Goal: Task Accomplishment & Management: Complete application form

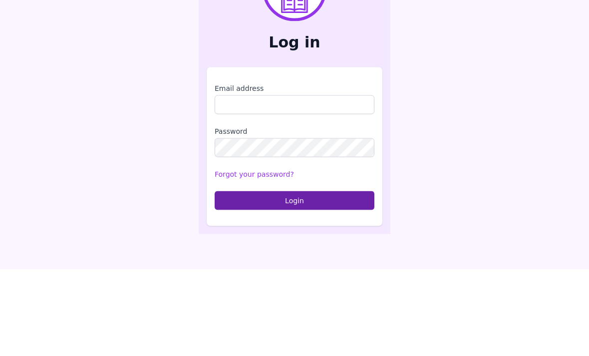
scroll to position [119, 0]
click at [320, 182] on input "Email address" at bounding box center [295, 191] width 160 height 19
type input "**********"
click at [295, 278] on button "Login" at bounding box center [295, 287] width 160 height 19
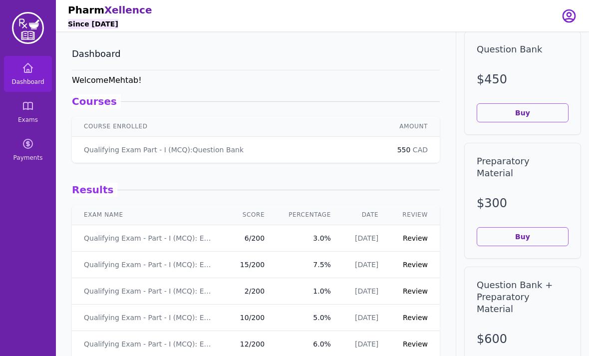
click at [28, 114] on link "Exams" at bounding box center [28, 112] width 48 height 36
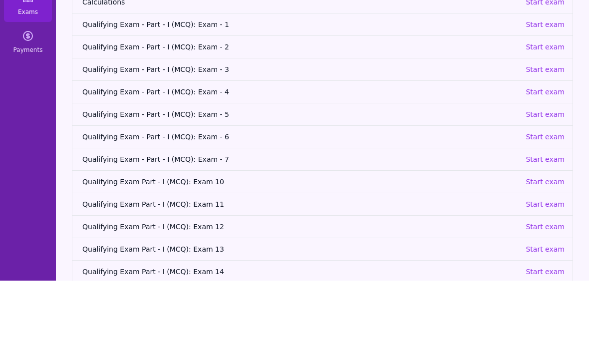
scroll to position [32, 0]
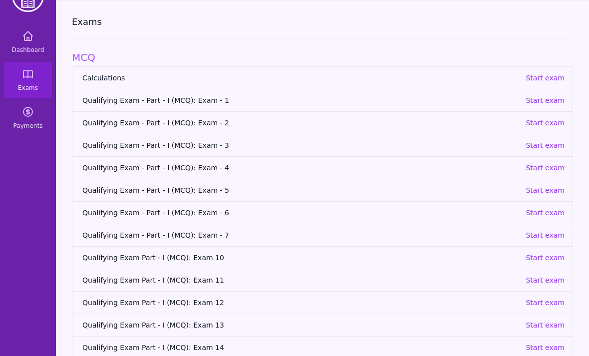
click at [554, 262] on p "Start exam" at bounding box center [545, 258] width 39 height 10
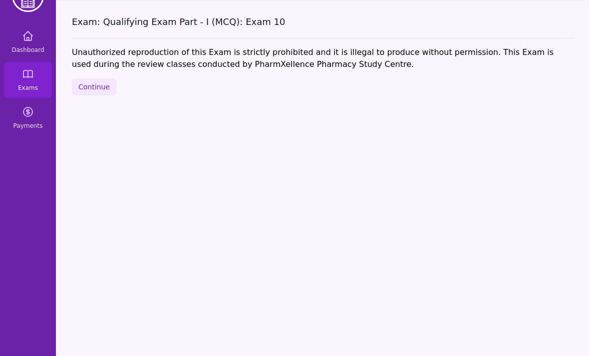
click at [94, 92] on button "Continue" at bounding box center [94, 86] width 44 height 17
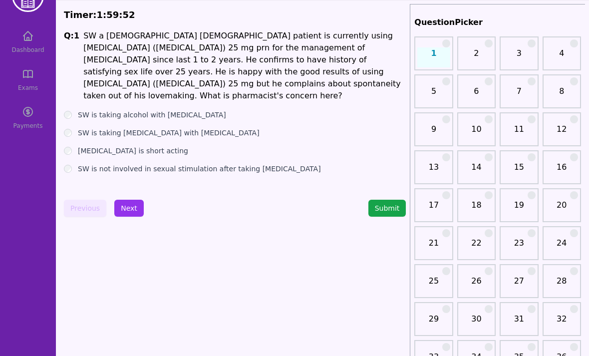
click at [139, 146] on label "[MEDICAL_DATA] is short acting" at bounding box center [133, 151] width 110 height 10
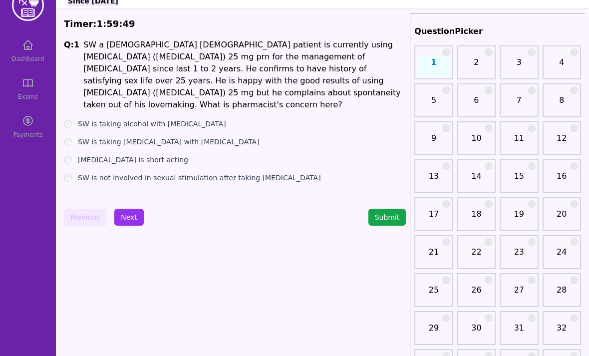
scroll to position [23, 0]
click at [134, 222] on button "Next" at bounding box center [128, 217] width 29 height 17
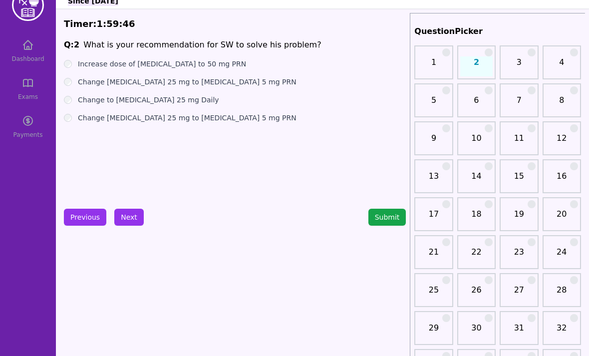
click at [159, 101] on label "Change to [MEDICAL_DATA] 25 mg Daily" at bounding box center [148, 100] width 141 height 10
click at [151, 82] on label "Change [MEDICAL_DATA] 25 mg to [MEDICAL_DATA] 5 mg PRN" at bounding box center [187, 82] width 219 height 10
click at [130, 213] on button "Next" at bounding box center [128, 217] width 29 height 17
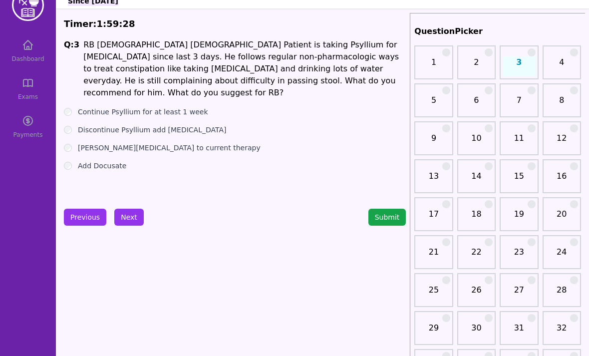
click at [178, 107] on label "Continue Psyllium for at least 1 week" at bounding box center [143, 112] width 130 height 10
click at [172, 125] on label "Discontinue Psyllium add [MEDICAL_DATA]" at bounding box center [152, 130] width 148 height 10
click at [171, 143] on label "[PERSON_NAME][MEDICAL_DATA] to current therapy" at bounding box center [169, 148] width 183 height 10
click at [137, 161] on div "Q: 3 RB [DEMOGRAPHIC_DATA] [DEMOGRAPHIC_DATA] Patient is taking Psyllium for [M…" at bounding box center [235, 114] width 342 height 150
click at [140, 161] on div "Add Docusate" at bounding box center [235, 166] width 342 height 10
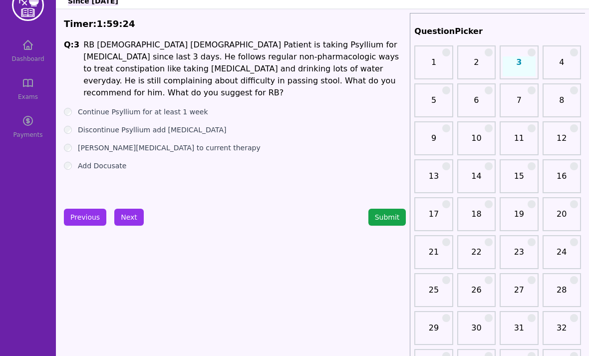
click at [161, 107] on label "Continue Psyllium for at least 1 week" at bounding box center [143, 112] width 130 height 10
click at [131, 220] on button "Next" at bounding box center [128, 217] width 29 height 17
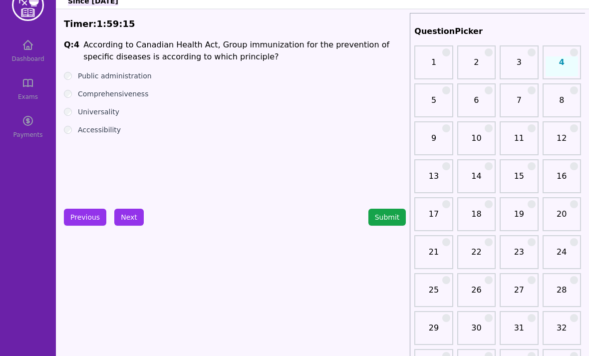
click at [110, 131] on label "Accessibility" at bounding box center [99, 130] width 43 height 10
click at [121, 97] on label "Comprehensiveness" at bounding box center [113, 94] width 70 height 10
click at [119, 97] on label "Comprehensiveness" at bounding box center [113, 94] width 70 height 10
click at [110, 128] on label "Accessibility" at bounding box center [99, 130] width 43 height 10
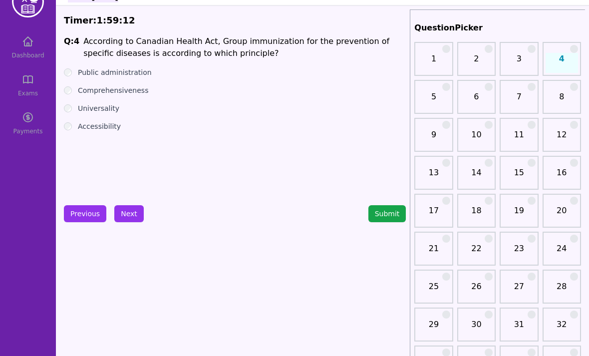
click at [123, 208] on button "Next" at bounding box center [128, 214] width 29 height 17
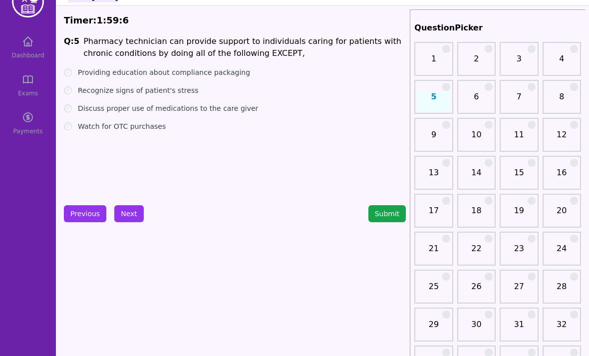
click at [149, 76] on label "Providing education about compliance packaging" at bounding box center [164, 72] width 172 height 10
click at [146, 87] on label "Recognize signs of patient's stress" at bounding box center [138, 90] width 121 height 10
click at [129, 216] on button "Next" at bounding box center [128, 213] width 29 height 17
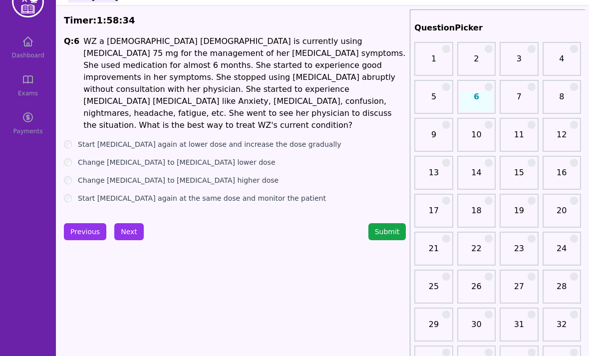
click at [180, 157] on label "Change [MEDICAL_DATA] to [MEDICAL_DATA] lower dose" at bounding box center [177, 162] width 198 height 10
click at [130, 223] on button "Next" at bounding box center [128, 231] width 29 height 17
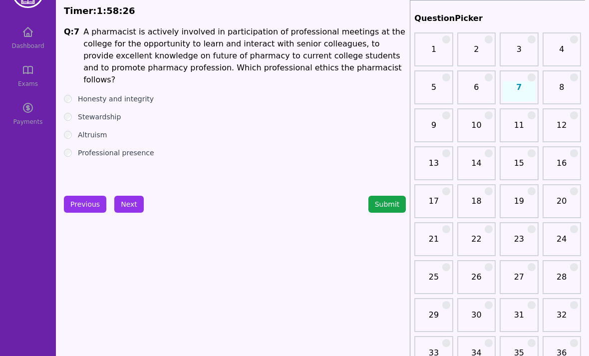
scroll to position [36, 0]
click at [221, 56] on h1 "A pharmacist is actively involved in participation of professional meetings at …" at bounding box center [244, 56] width 322 height 60
click at [146, 94] on label "Honesty and integrity" at bounding box center [116, 99] width 76 height 10
click at [108, 112] on label "Stewardship" at bounding box center [99, 117] width 43 height 10
click at [105, 130] on label "Altruism" at bounding box center [92, 135] width 29 height 10
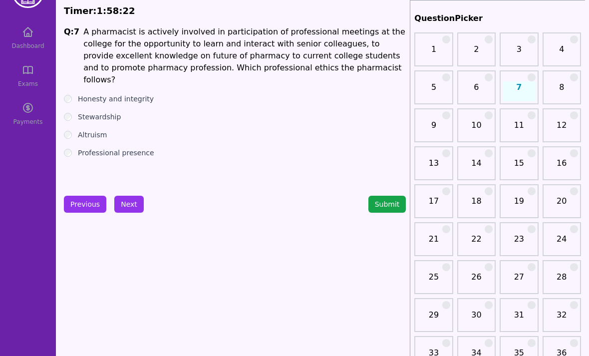
click at [117, 148] on label "Professional presence" at bounding box center [116, 153] width 76 height 10
click at [130, 204] on button "Next" at bounding box center [128, 204] width 29 height 17
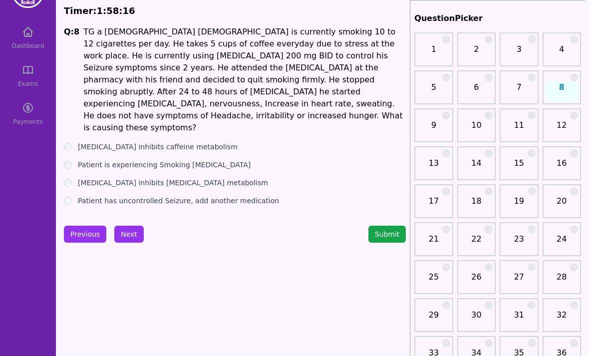
click at [165, 142] on label "[MEDICAL_DATA] inhibits caffeine metabolism" at bounding box center [158, 147] width 160 height 10
click at [160, 160] on label "Patient is experiencing Smoking [MEDICAL_DATA]" at bounding box center [164, 165] width 173 height 10
click at [158, 178] on label "[MEDICAL_DATA] inhibits [MEDICAL_DATA] metabolism" at bounding box center [173, 183] width 190 height 10
click at [162, 196] on label "Patient has uncontrolled Seizure, add another medication" at bounding box center [178, 201] width 201 height 10
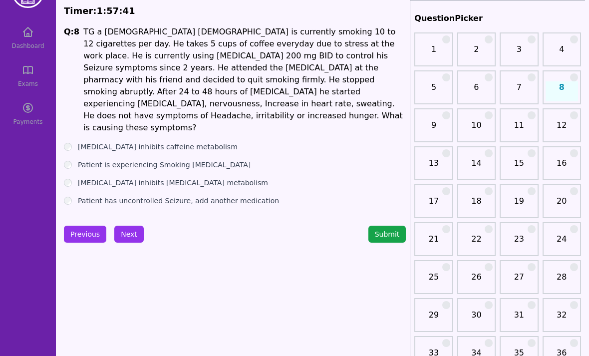
click at [149, 142] on label "[MEDICAL_DATA] inhibits caffeine metabolism" at bounding box center [158, 147] width 160 height 10
click at [132, 226] on button "Next" at bounding box center [128, 234] width 29 height 17
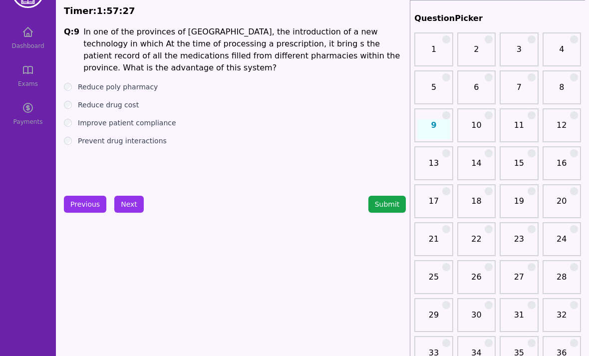
click at [87, 202] on button "Previous" at bounding box center [85, 204] width 42 height 17
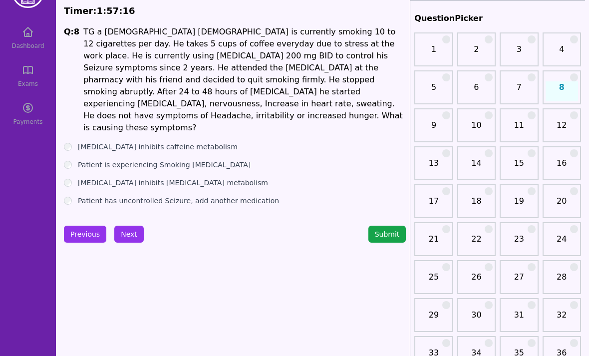
click at [175, 160] on label "Patient is experiencing Smoking [MEDICAL_DATA]" at bounding box center [164, 165] width 173 height 10
click at [129, 226] on button "Next" at bounding box center [128, 234] width 29 height 17
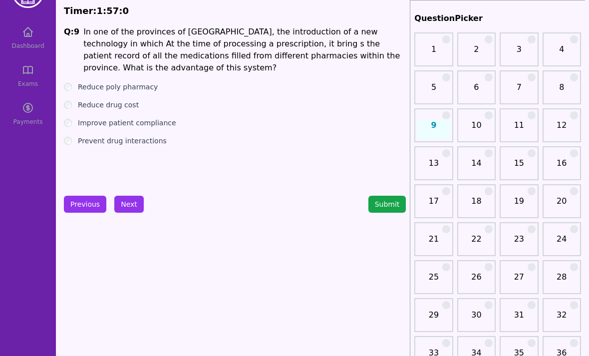
click at [98, 136] on label "Prevent drug interactions" at bounding box center [122, 141] width 89 height 10
click at [132, 207] on button "Next" at bounding box center [128, 204] width 29 height 17
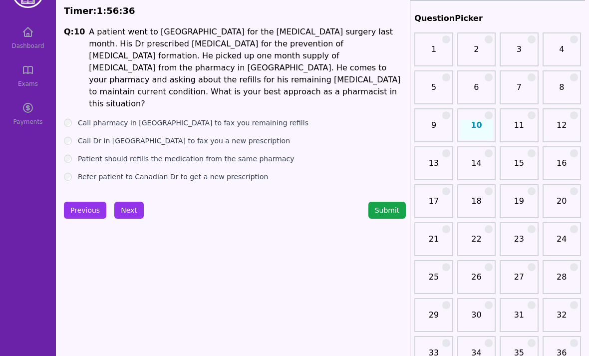
click at [167, 118] on label "Call pharmacy in [GEOGRAPHIC_DATA] to fax you remaining refills" at bounding box center [193, 123] width 231 height 10
click at [152, 136] on label "Call Dr in [GEOGRAPHIC_DATA] to fax you a new prescription" at bounding box center [184, 141] width 212 height 10
click at [148, 154] on label "Patient should refills the medication from the same pharmacy" at bounding box center [186, 159] width 217 height 10
click at [134, 172] on label "Refer patient to Canadian Dr to get a new prescription" at bounding box center [173, 177] width 190 height 10
click at [130, 202] on button "Next" at bounding box center [128, 210] width 29 height 17
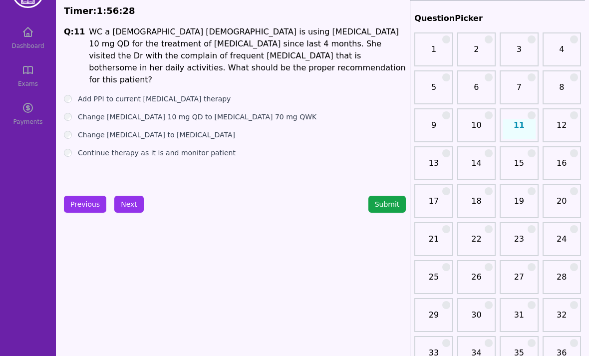
click at [380, 200] on button "Submit" at bounding box center [387, 204] width 38 height 17
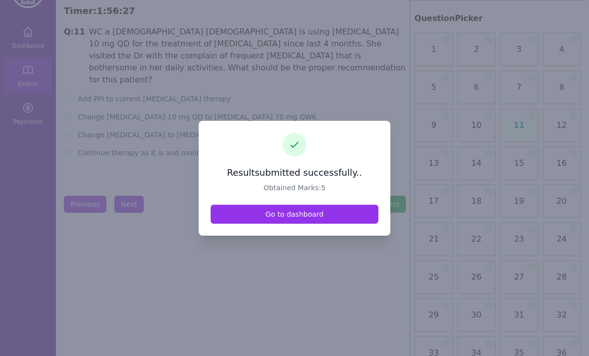
click at [329, 224] on link "Go to dashboard" at bounding box center [295, 214] width 168 height 19
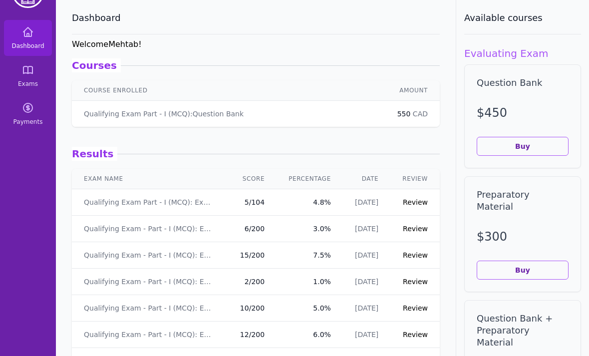
click at [414, 205] on link "Review" at bounding box center [415, 202] width 25 height 8
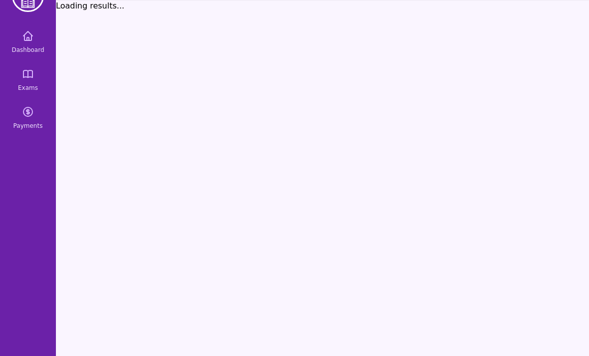
scroll to position [32, 0]
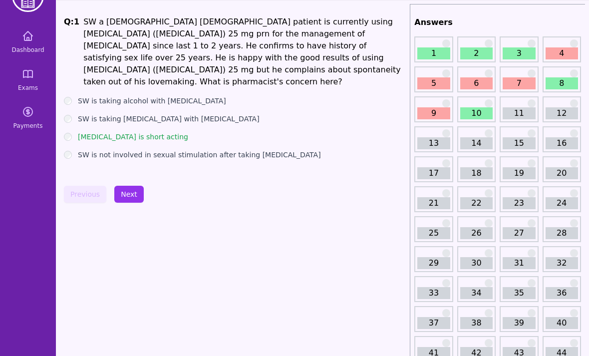
click at [125, 190] on button "Next" at bounding box center [128, 194] width 29 height 17
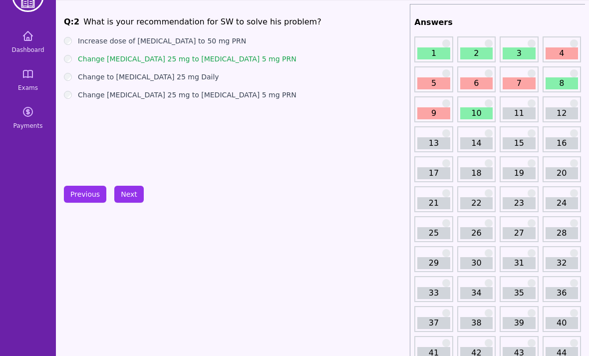
click at [132, 195] on button "Next" at bounding box center [128, 194] width 29 height 17
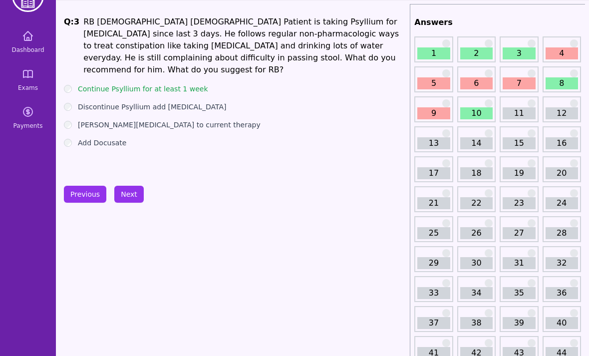
click at [139, 199] on button "Next" at bounding box center [128, 194] width 29 height 17
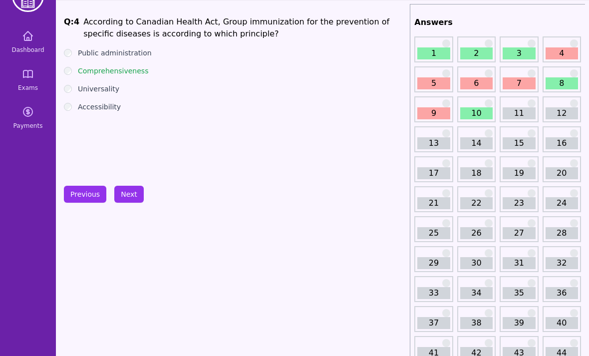
click at [124, 193] on button "Next" at bounding box center [128, 194] width 29 height 17
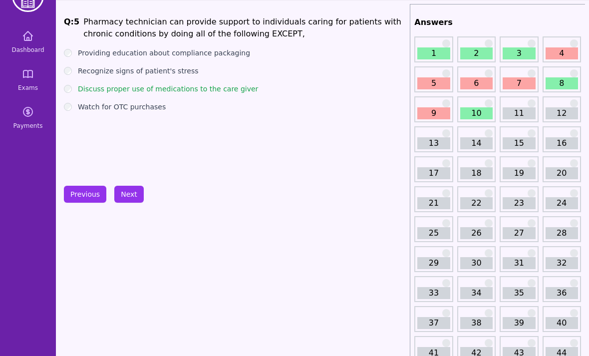
click at [132, 191] on button "Next" at bounding box center [128, 194] width 29 height 17
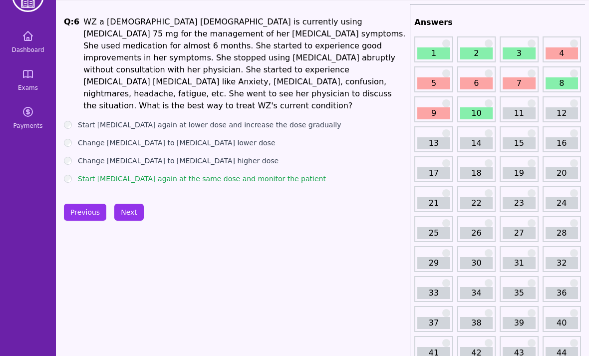
click at [123, 204] on button "Next" at bounding box center [128, 212] width 29 height 17
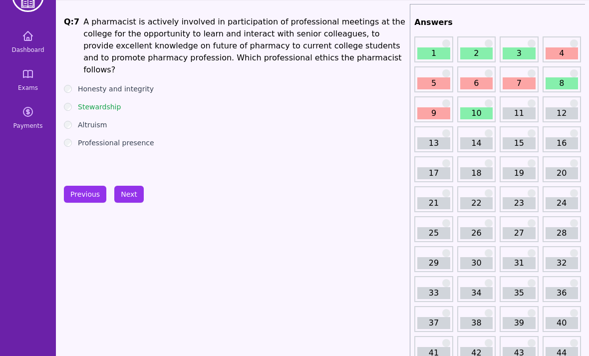
click at [127, 190] on button "Next" at bounding box center [128, 194] width 29 height 17
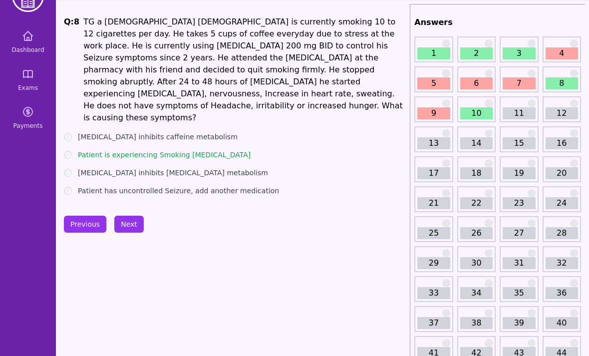
click at [130, 216] on button "Next" at bounding box center [128, 224] width 29 height 17
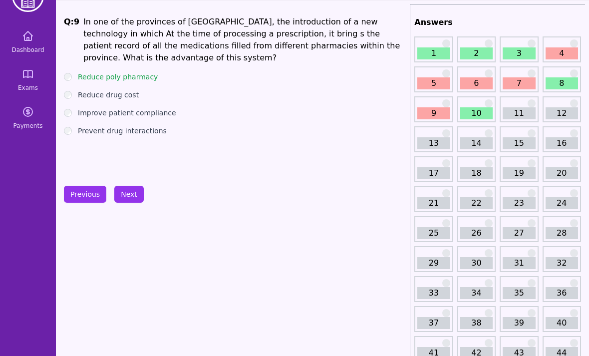
click at [127, 192] on button "Next" at bounding box center [128, 194] width 29 height 17
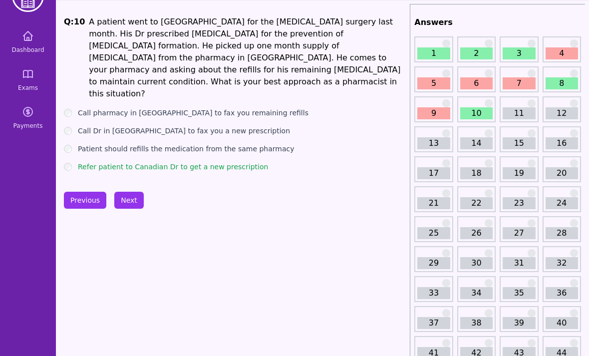
click at [126, 197] on button "Next" at bounding box center [128, 200] width 29 height 17
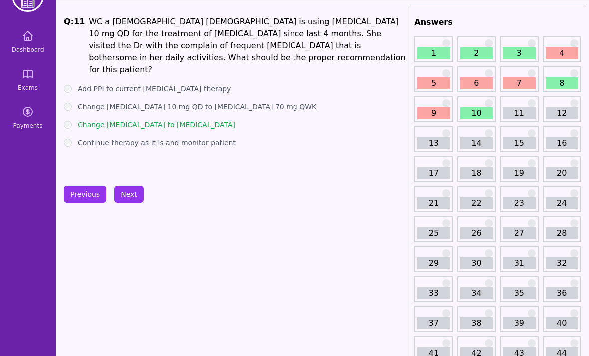
click at [134, 199] on button "Next" at bounding box center [128, 194] width 29 height 17
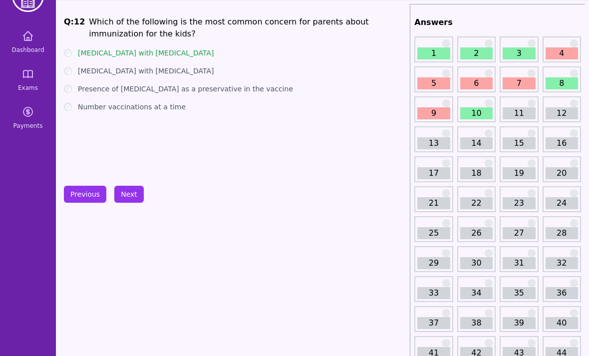
click at [129, 198] on button "Next" at bounding box center [128, 194] width 29 height 17
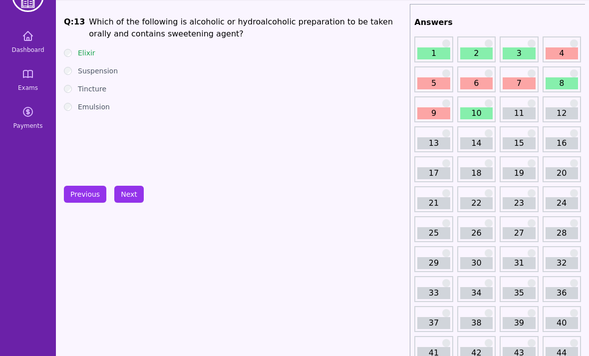
click at [132, 199] on button "Next" at bounding box center [128, 194] width 29 height 17
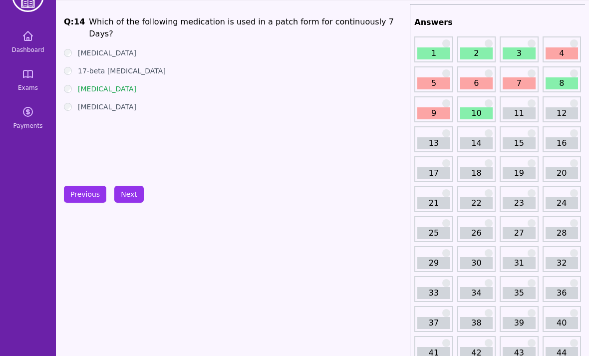
click at [132, 201] on button "Next" at bounding box center [128, 194] width 29 height 17
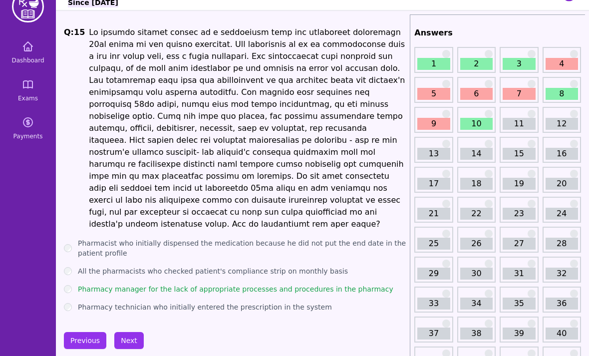
scroll to position [21, 0]
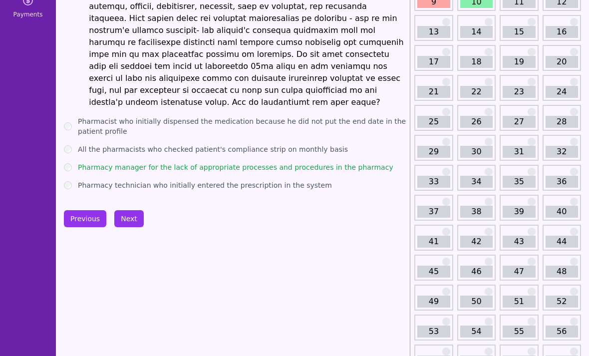
click at [133, 210] on button "Next" at bounding box center [128, 218] width 29 height 17
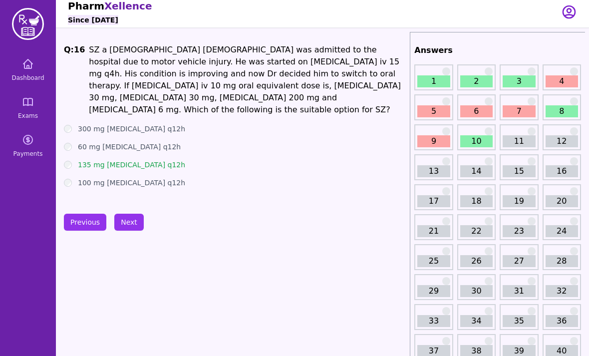
scroll to position [3, 0]
click at [131, 222] on button "Next" at bounding box center [128, 222] width 29 height 17
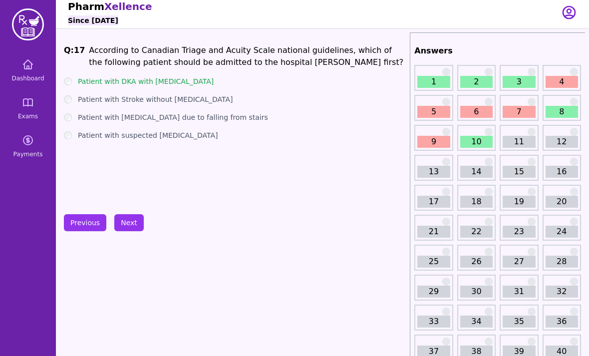
click at [133, 219] on button "Next" at bounding box center [128, 222] width 29 height 17
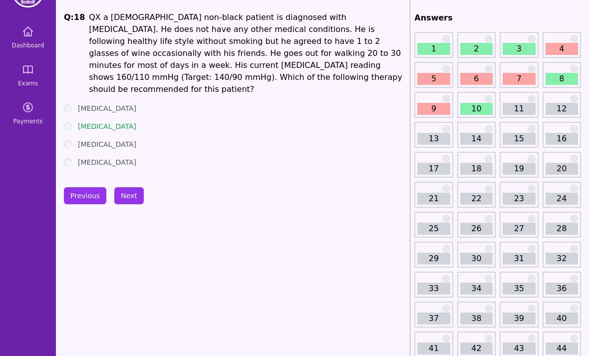
click at [129, 195] on button "Next" at bounding box center [128, 196] width 29 height 17
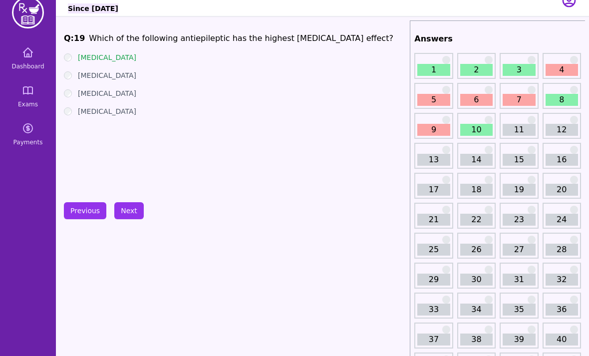
scroll to position [15, 0]
click at [134, 210] on button "Next" at bounding box center [128, 210] width 29 height 17
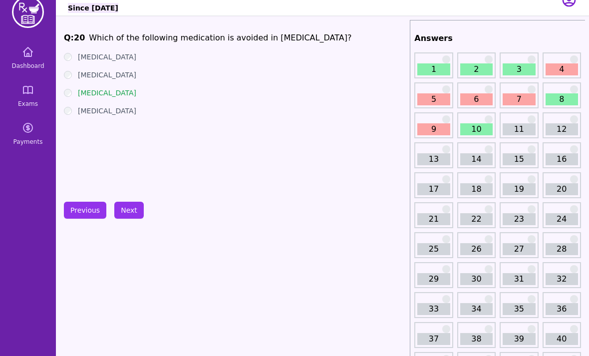
click at [133, 211] on button "Next" at bounding box center [128, 210] width 29 height 17
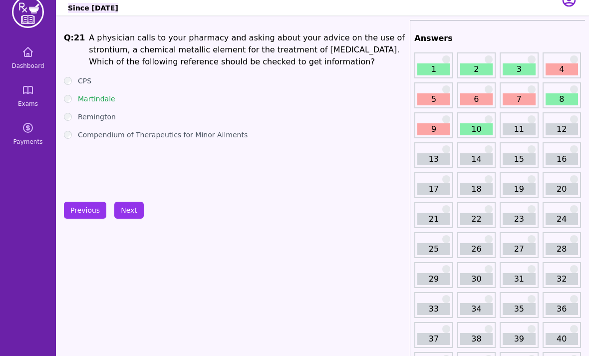
click at [132, 211] on button "Next" at bounding box center [128, 210] width 29 height 17
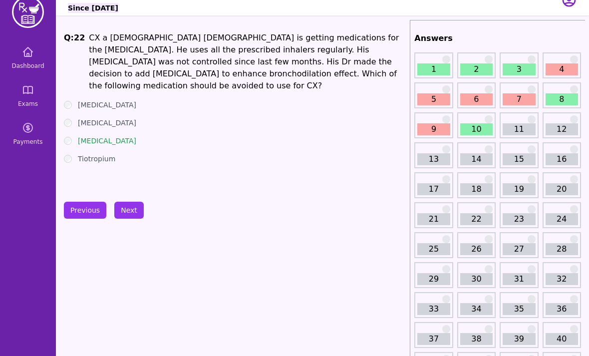
click at [122, 213] on button "Next" at bounding box center [128, 210] width 29 height 17
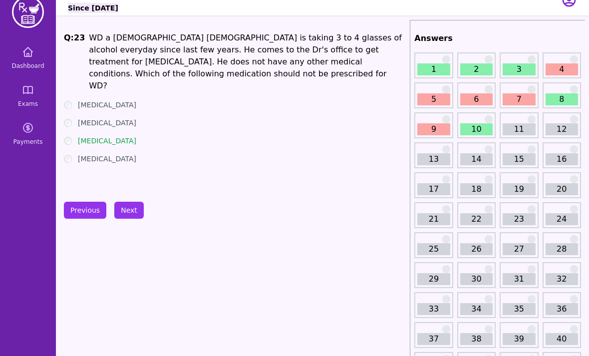
click at [76, 136] on div "[MEDICAL_DATA]" at bounding box center [235, 141] width 342 height 10
click at [133, 211] on button "Next" at bounding box center [128, 210] width 29 height 17
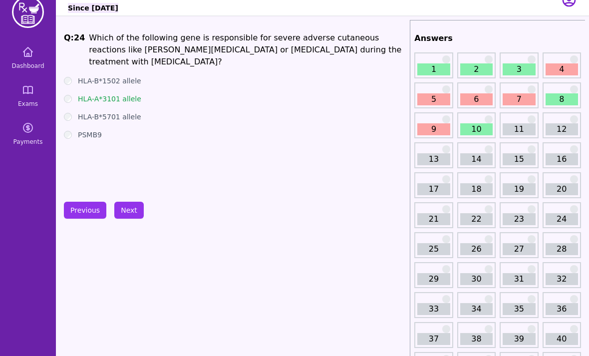
click at [138, 218] on button "Next" at bounding box center [128, 210] width 29 height 17
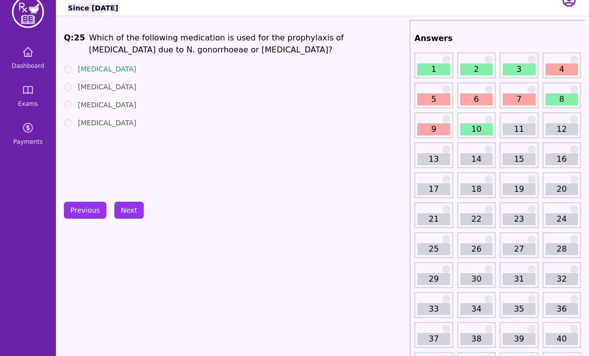
click at [129, 212] on button "Next" at bounding box center [128, 210] width 29 height 17
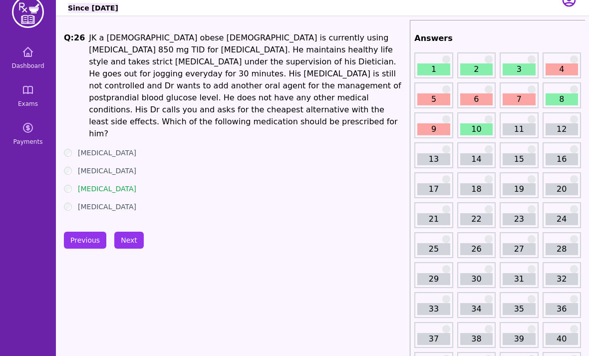
click at [134, 232] on button "Next" at bounding box center [128, 240] width 29 height 17
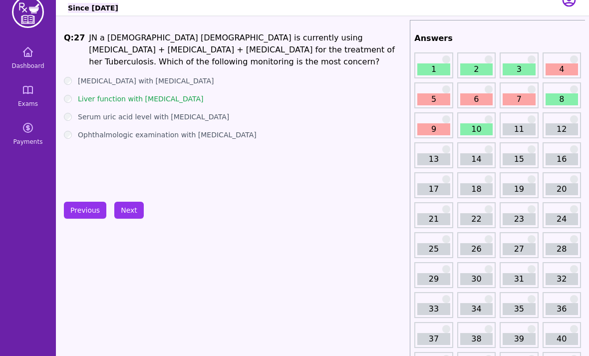
click at [132, 210] on button "Next" at bounding box center [128, 210] width 29 height 17
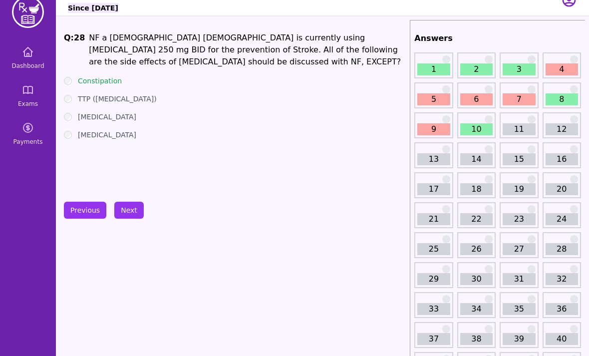
click at [135, 206] on button "Next" at bounding box center [128, 210] width 29 height 17
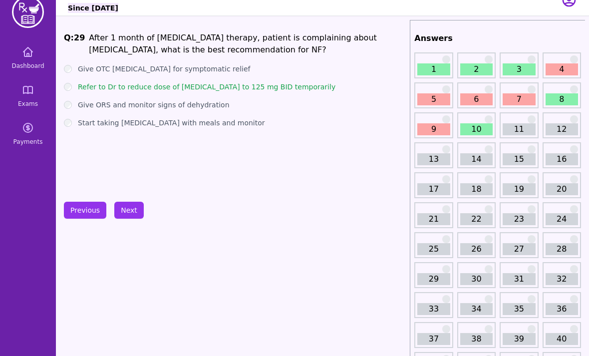
click at [131, 212] on button "Next" at bounding box center [128, 210] width 29 height 17
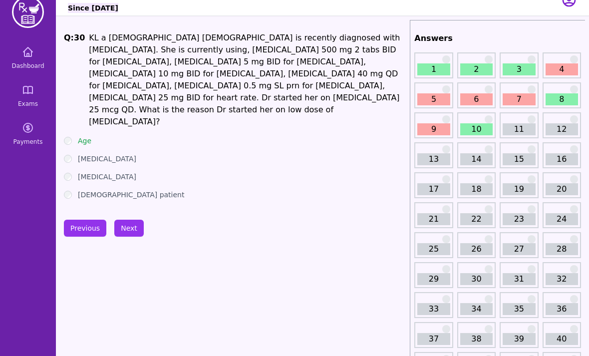
click at [133, 220] on button "Next" at bounding box center [128, 228] width 29 height 17
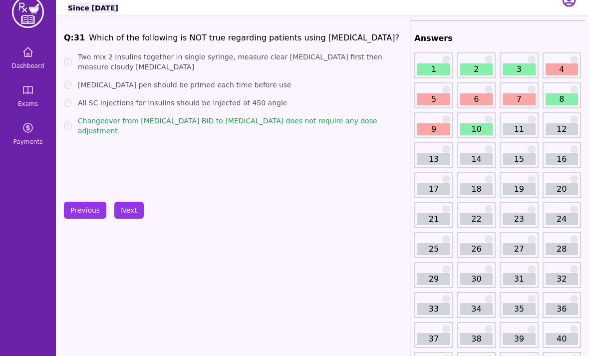
click at [134, 207] on button "Next" at bounding box center [128, 210] width 29 height 17
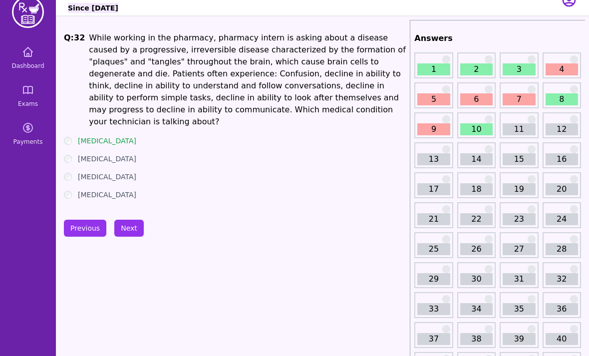
click at [130, 220] on button "Next" at bounding box center [128, 228] width 29 height 17
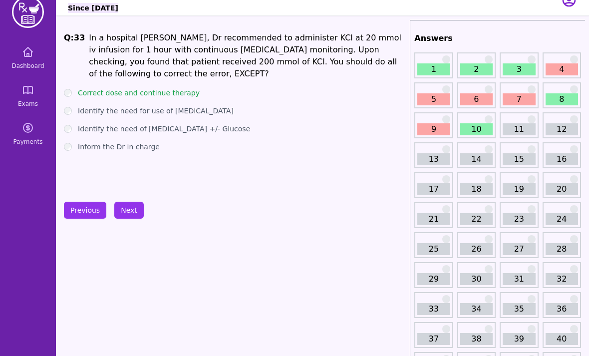
click at [77, 208] on button "Previous" at bounding box center [85, 210] width 42 height 17
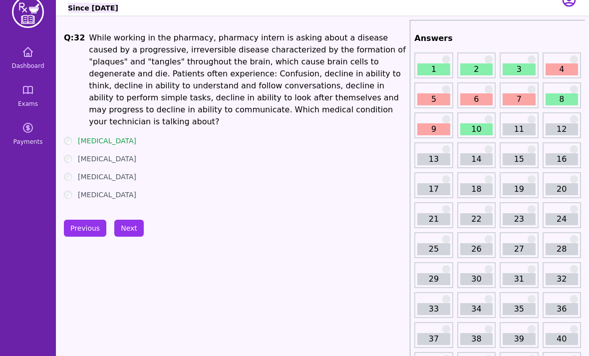
click at [141, 222] on button "Next" at bounding box center [128, 228] width 29 height 17
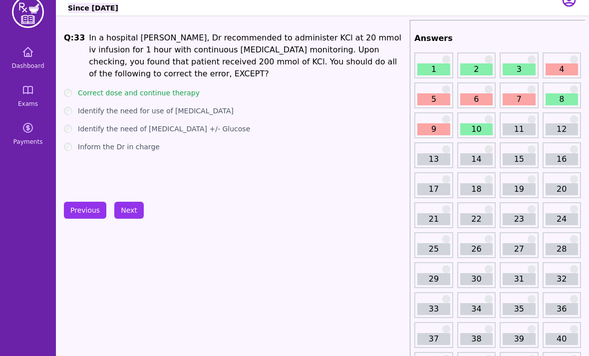
click at [129, 218] on button "Next" at bounding box center [128, 210] width 29 height 17
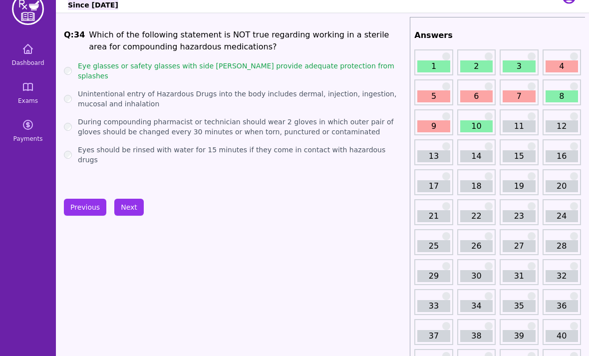
scroll to position [19, 0]
click at [128, 204] on button "Next" at bounding box center [128, 207] width 29 height 17
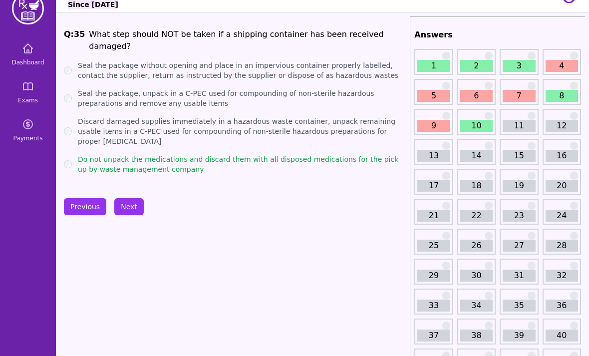
click at [126, 209] on button "Next" at bounding box center [128, 206] width 29 height 17
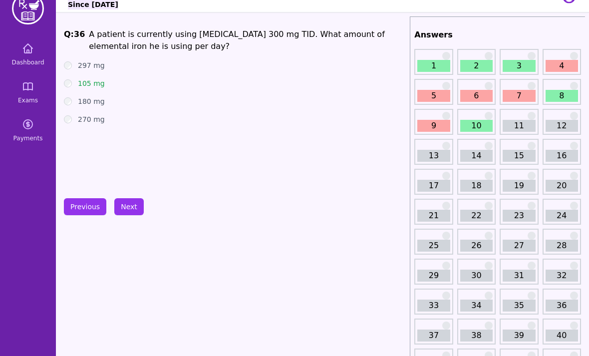
click at [130, 208] on button "Next" at bounding box center [128, 206] width 29 height 17
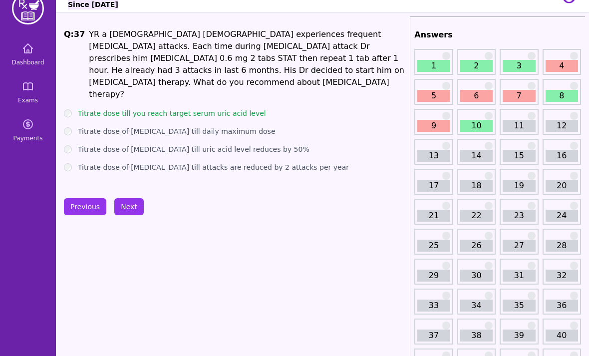
click at [131, 207] on button "Next" at bounding box center [128, 206] width 29 height 17
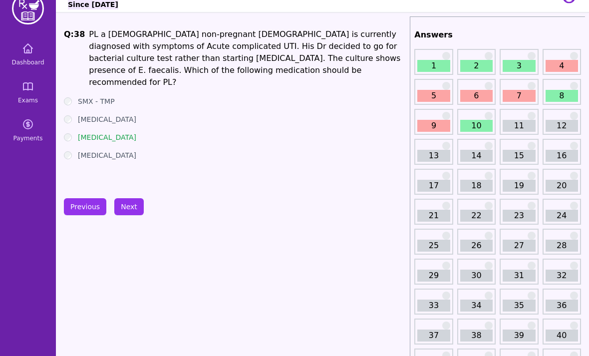
click at [128, 211] on button "Next" at bounding box center [128, 206] width 29 height 17
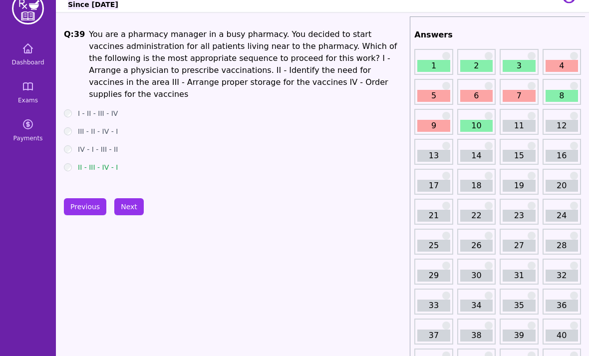
click at [76, 200] on button "Previous" at bounding box center [85, 206] width 42 height 17
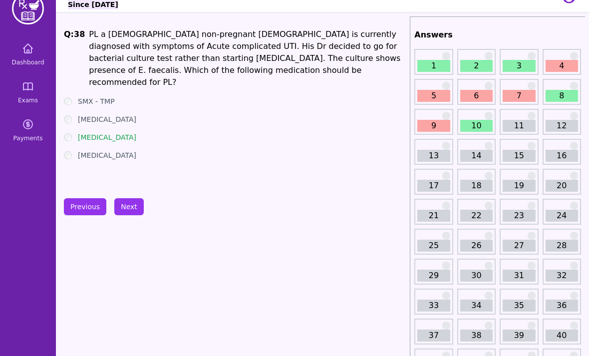
click at [131, 210] on button "Next" at bounding box center [128, 206] width 29 height 17
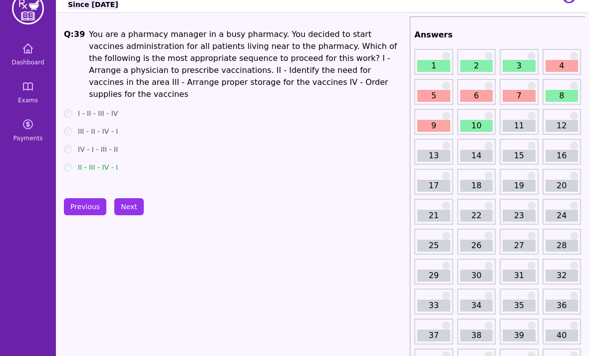
click at [133, 206] on button "Next" at bounding box center [128, 206] width 29 height 17
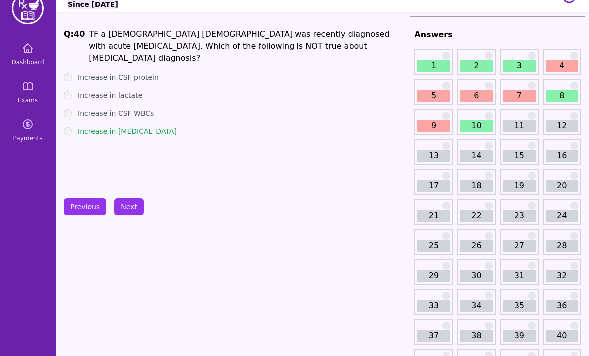
click at [134, 206] on button "Next" at bounding box center [128, 206] width 29 height 17
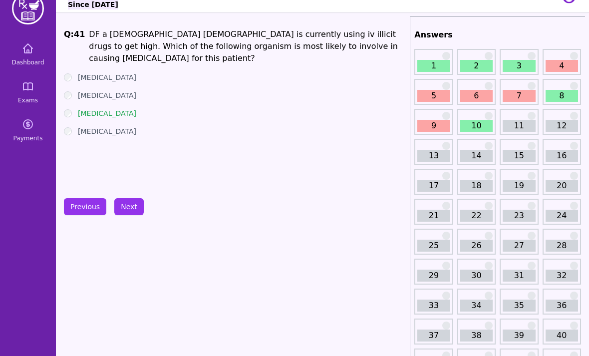
click at [131, 205] on button "Next" at bounding box center [128, 206] width 29 height 17
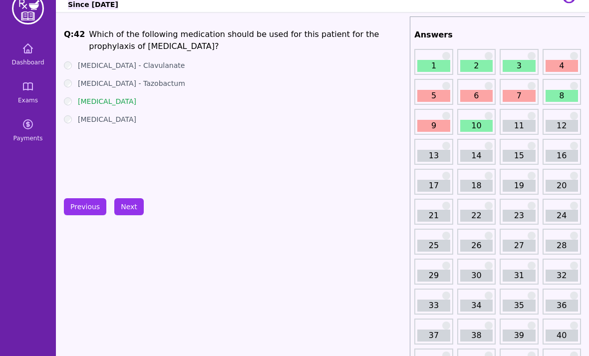
click at [79, 205] on button "Previous" at bounding box center [85, 206] width 42 height 17
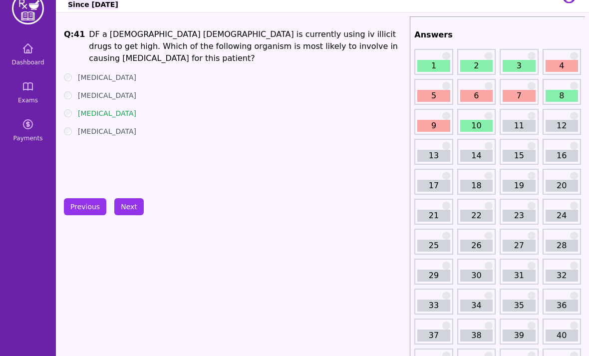
click at [133, 204] on button "Next" at bounding box center [128, 206] width 29 height 17
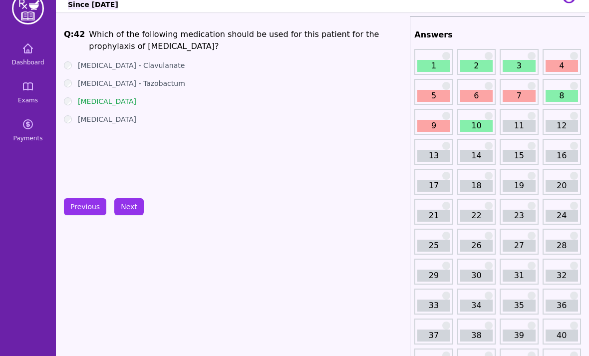
click at [130, 201] on button "Next" at bounding box center [128, 206] width 29 height 17
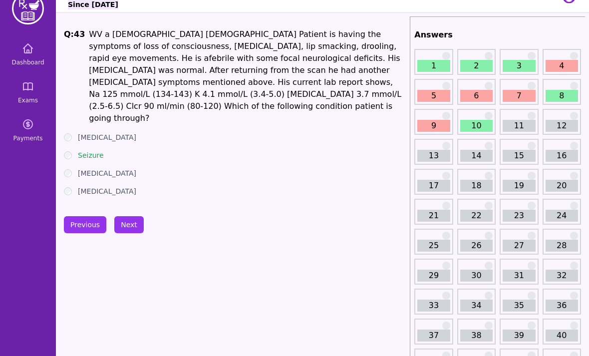
click at [130, 216] on button "Next" at bounding box center [128, 224] width 29 height 17
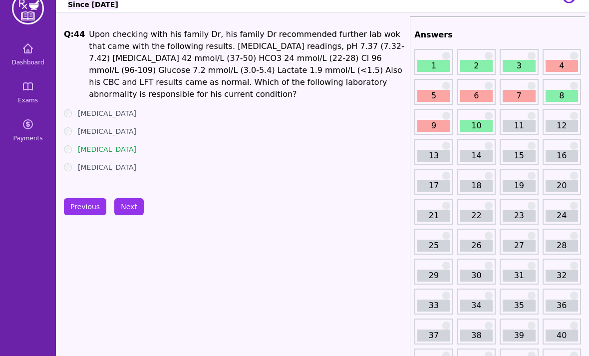
click at [79, 198] on button "Previous" at bounding box center [85, 206] width 42 height 17
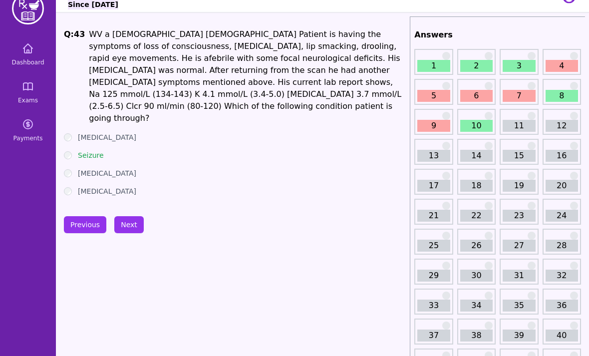
click at [130, 216] on button "Next" at bounding box center [128, 224] width 29 height 17
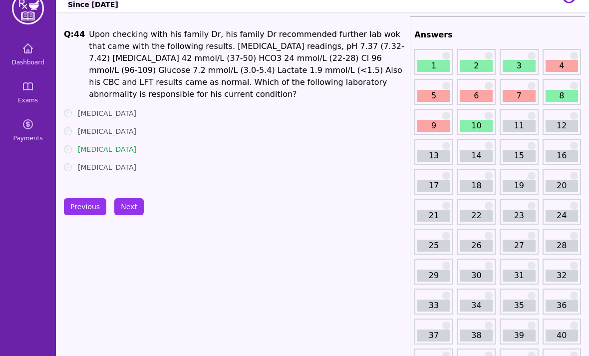
click at [128, 213] on button "Next" at bounding box center [128, 206] width 29 height 17
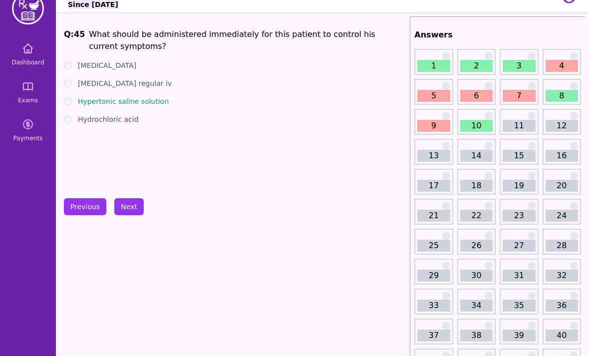
click at [134, 213] on button "Next" at bounding box center [128, 206] width 29 height 17
click at [135, 201] on button "Next" at bounding box center [128, 206] width 29 height 17
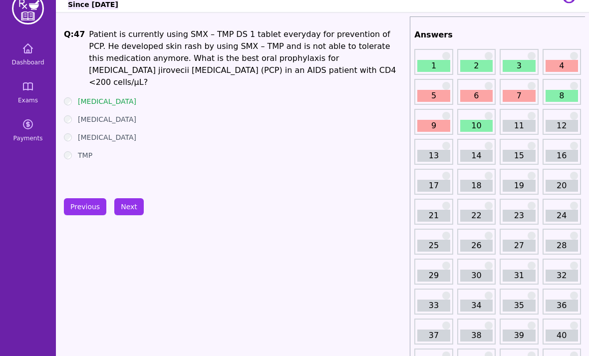
click at [129, 208] on button "Next" at bounding box center [128, 206] width 29 height 17
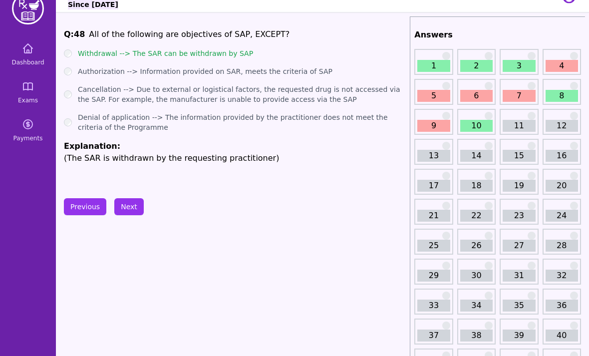
click at [125, 205] on button "Next" at bounding box center [128, 206] width 29 height 17
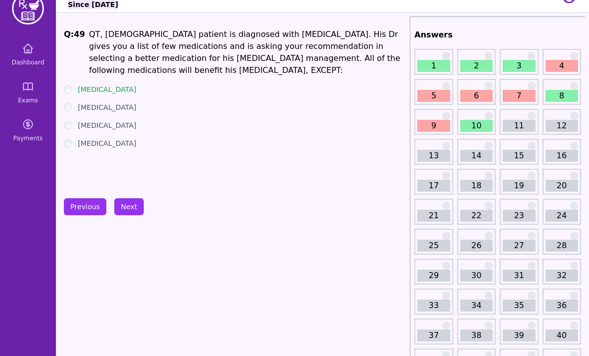
click at [75, 84] on div "[MEDICAL_DATA]" at bounding box center [235, 89] width 342 height 10
click at [125, 199] on button "Next" at bounding box center [128, 206] width 29 height 17
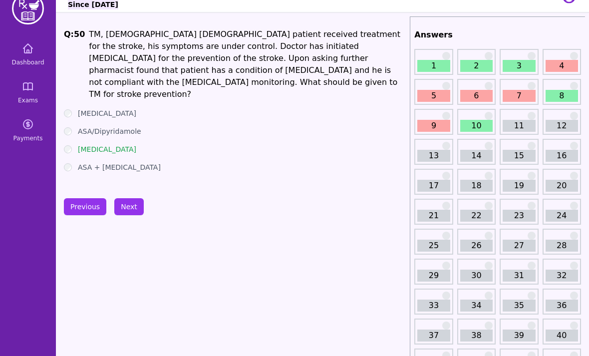
click at [131, 206] on button "Next" at bounding box center [128, 206] width 29 height 17
